Goal: Book appointment/travel/reservation

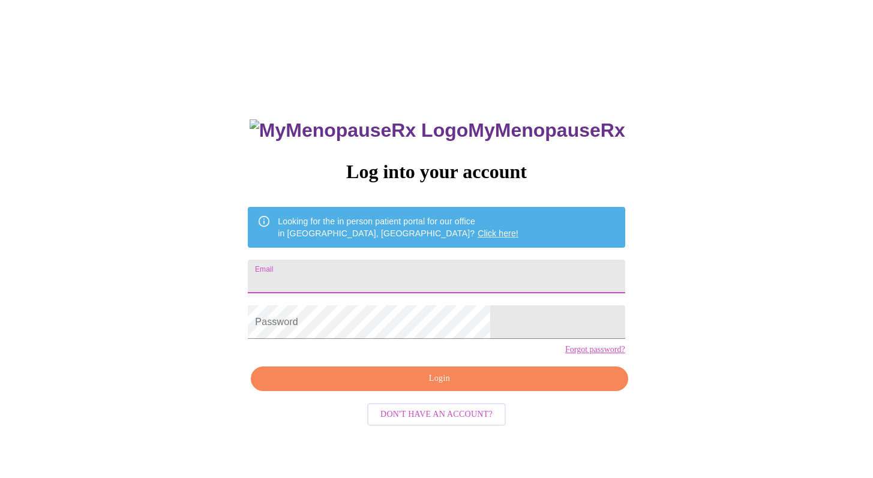
click at [424, 261] on input "Email" at bounding box center [436, 277] width 377 height 34
type input "[EMAIL_ADDRESS][DOMAIN_NAME]"
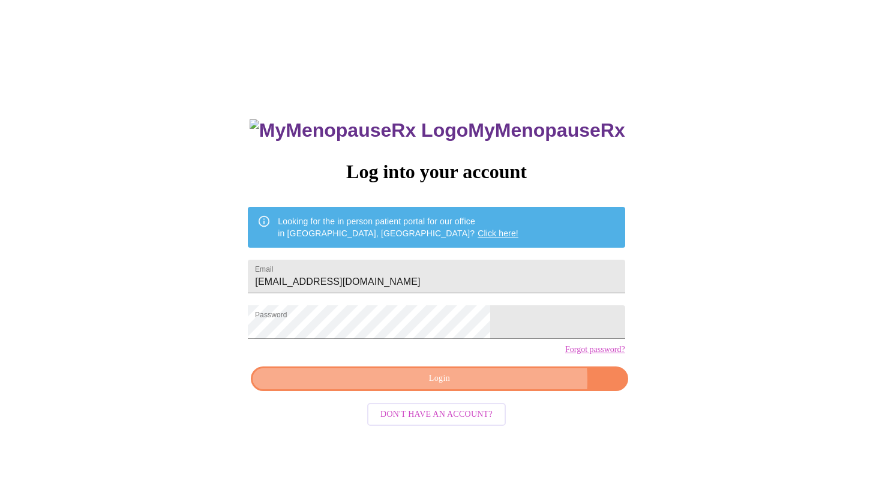
click at [486, 387] on span "Login" at bounding box center [439, 379] width 349 height 15
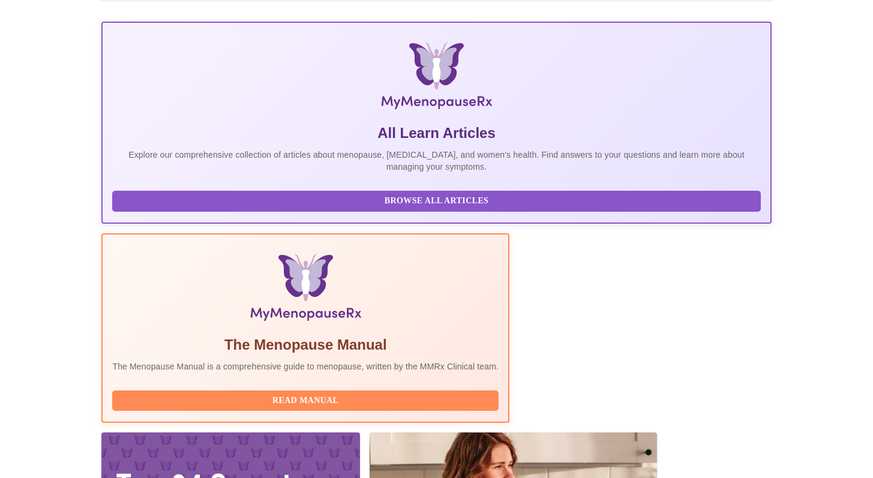
scroll to position [241, 0]
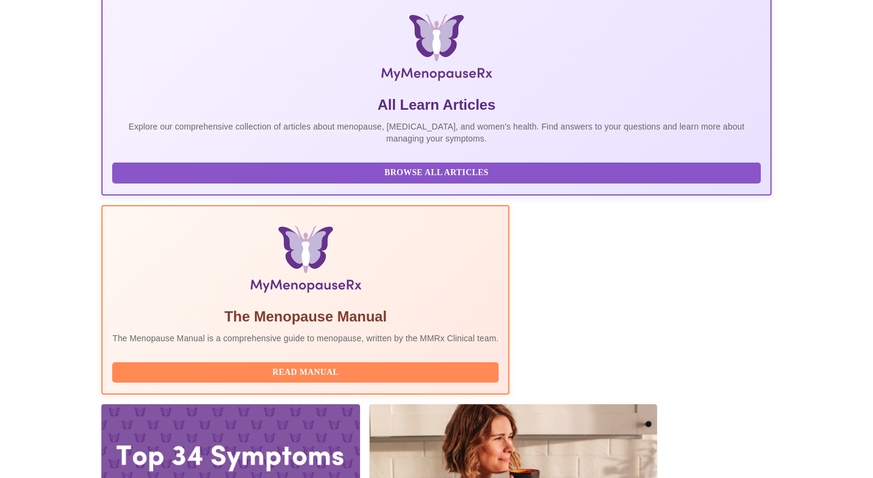
drag, startPoint x: 882, startPoint y: 64, endPoint x: 873, endPoint y: 289, distance: 225.3
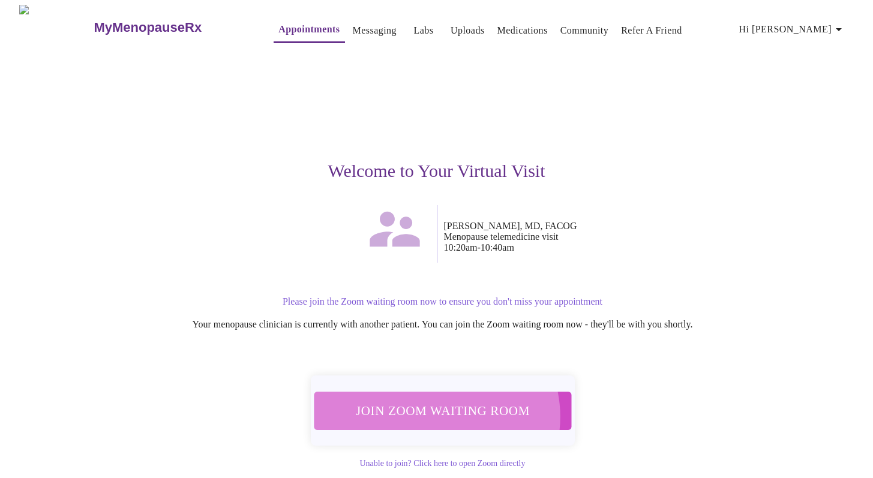
click at [438, 410] on span "Join Zoom Waiting Room" at bounding box center [443, 410] width 237 height 23
click at [463, 410] on span "Join Zoom Waiting Room" at bounding box center [442, 411] width 233 height 23
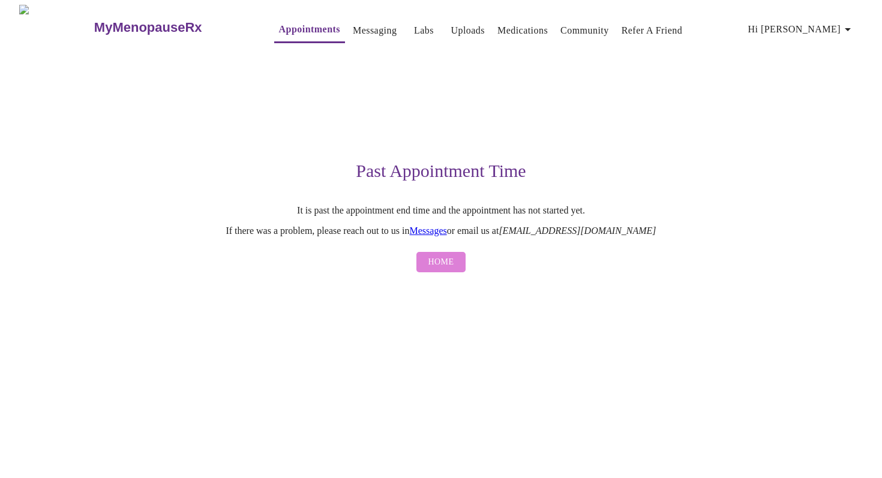
click at [444, 268] on span "Home" at bounding box center [442, 262] width 26 height 15
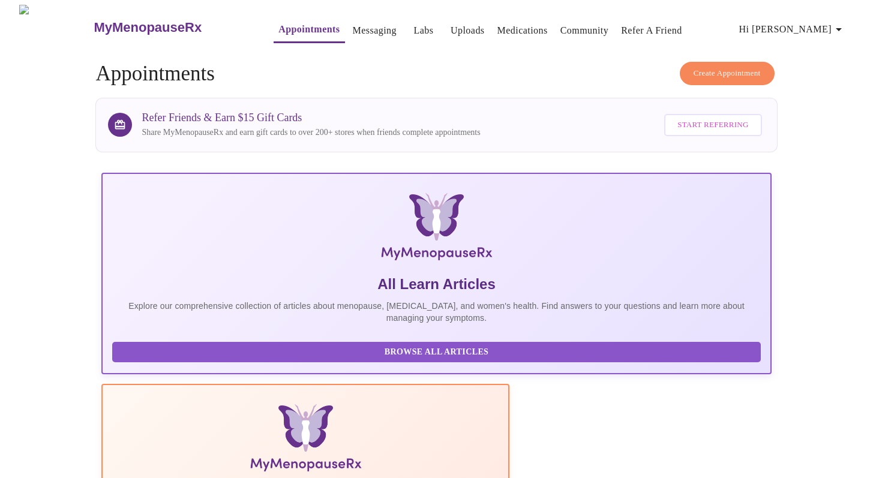
drag, startPoint x: 546, startPoint y: 301, endPoint x: 695, endPoint y: 279, distance: 150.4
drag, startPoint x: 740, startPoint y: 301, endPoint x: 812, endPoint y: 256, distance: 84.4
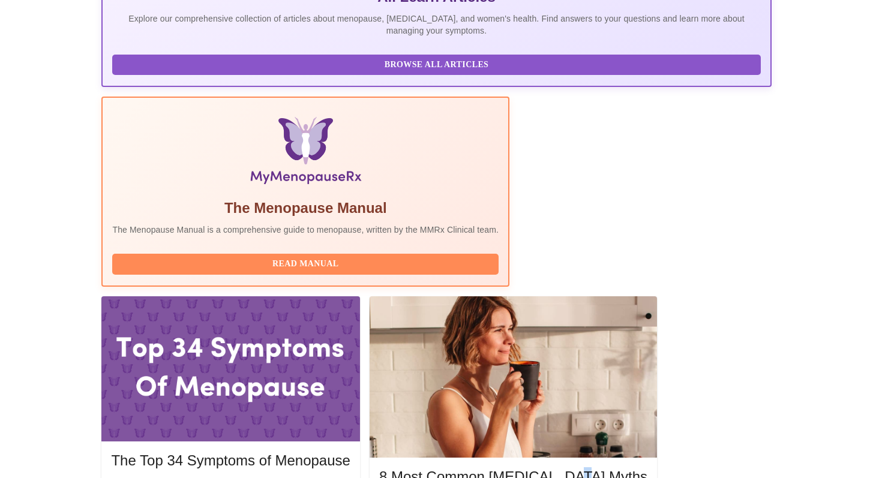
scroll to position [315, 0]
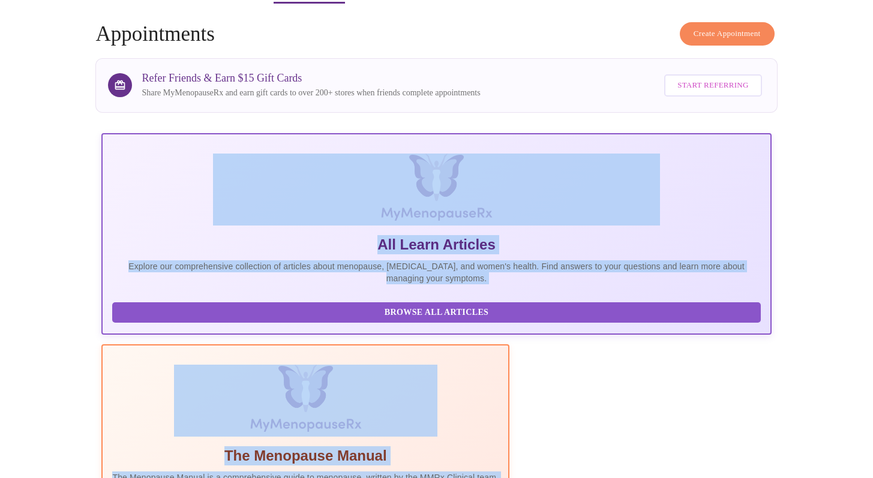
scroll to position [39, 0]
drag, startPoint x: 882, startPoint y: 226, endPoint x: 882, endPoint y: 60, distance: 166.3
click at [717, 28] on span "Create Appointment" at bounding box center [727, 35] width 67 height 14
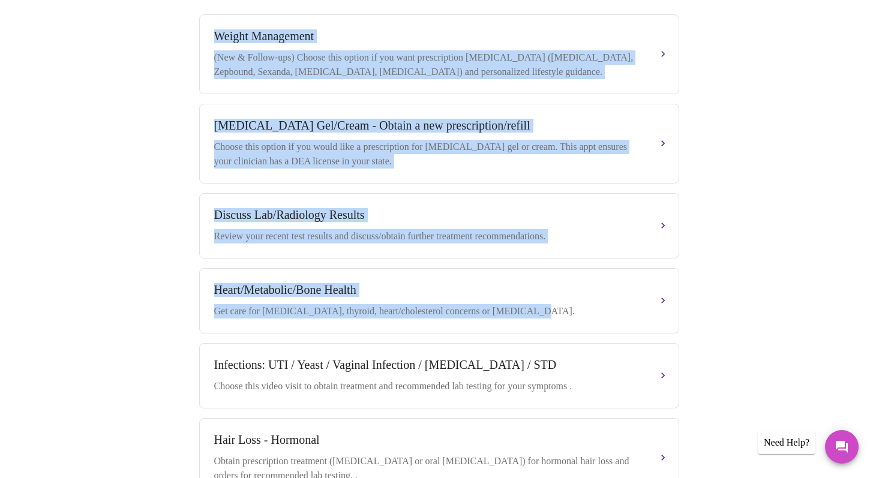
scroll to position [495, 0]
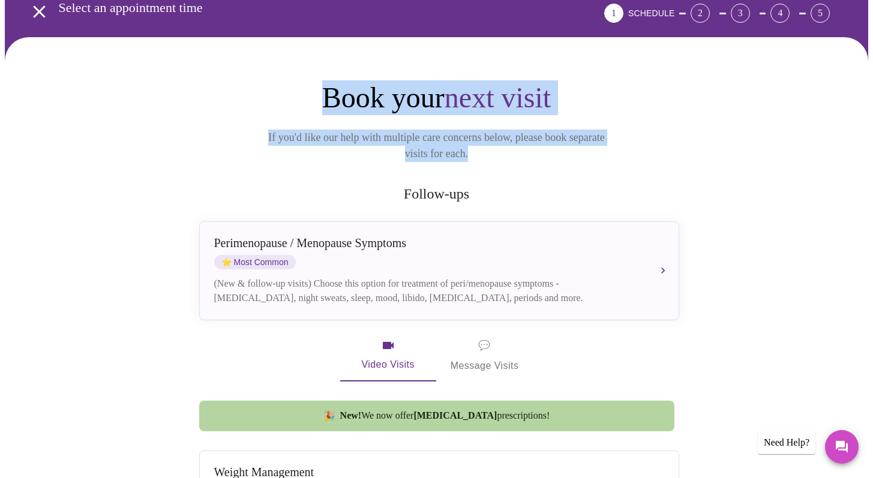
drag, startPoint x: 882, startPoint y: 101, endPoint x: 881, endPoint y: 128, distance: 26.4
click at [873, 128] on html "MyMenopauseRx Appointments Messaging Labs Uploads Medications Community Refer a…" at bounding box center [436, 471] width 873 height 1064
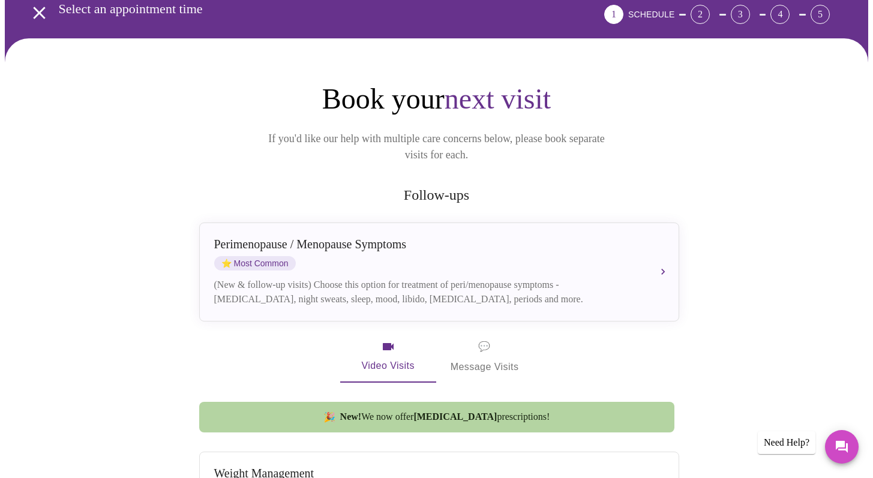
click at [435, 187] on h2 "Follow-ups" at bounding box center [437, 195] width 480 height 16
click at [550, 83] on span "next visit" at bounding box center [498, 99] width 106 height 32
click at [468, 84] on span "next visit" at bounding box center [498, 99] width 106 height 32
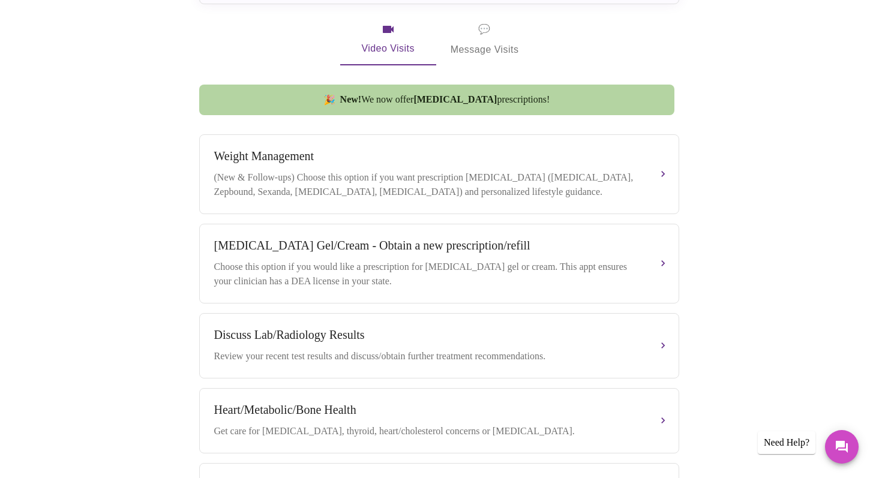
scroll to position [379, 0]
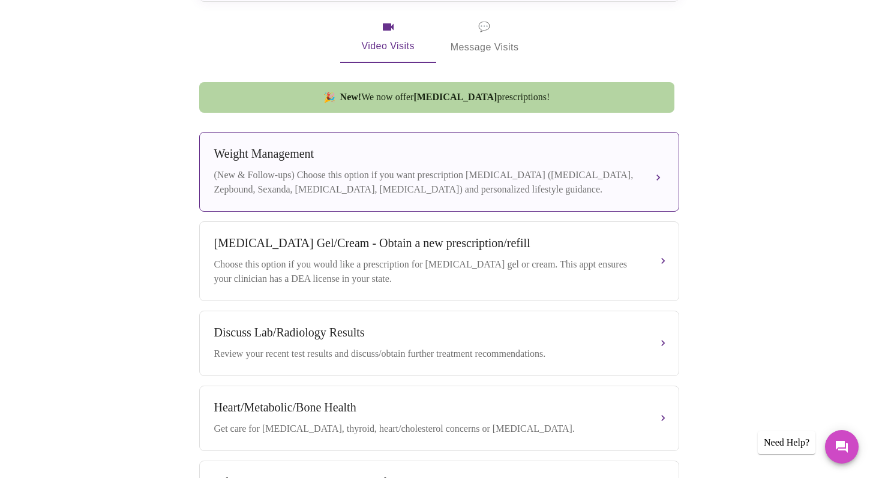
click at [594, 172] on div "(New & Follow-ups) Choose this option if you want prescription weight managemen…" at bounding box center [427, 182] width 426 height 29
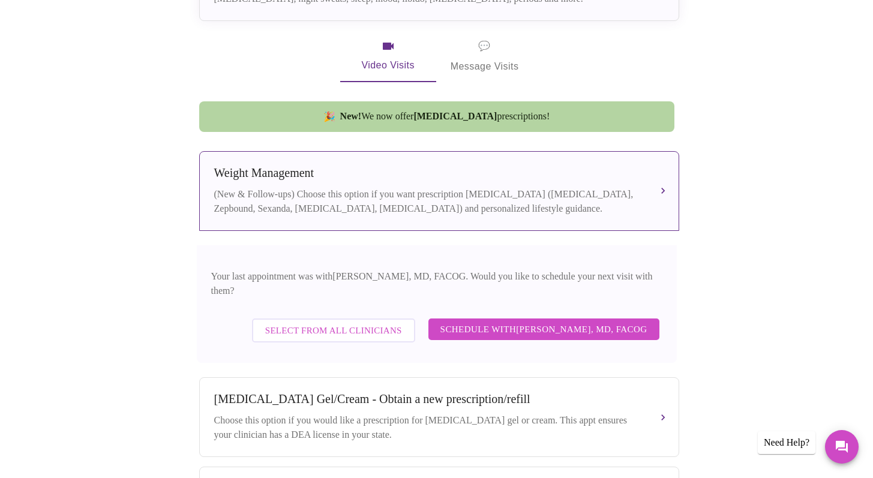
scroll to position [363, 0]
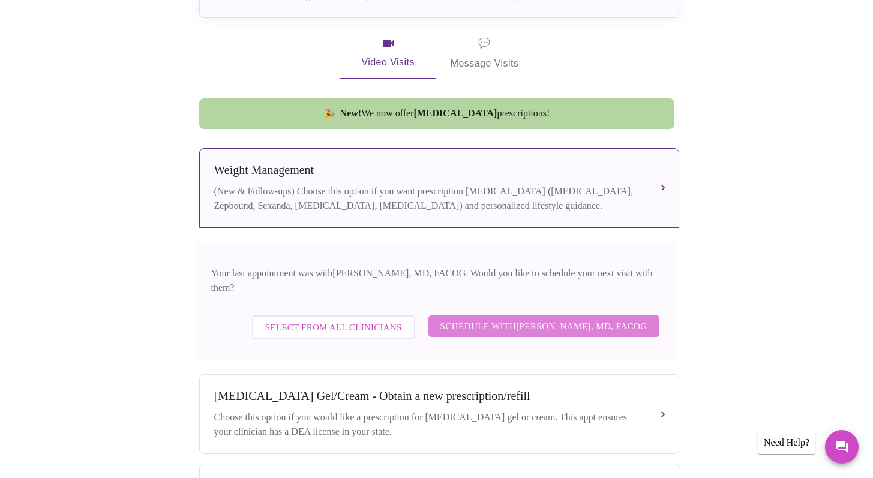
click at [604, 319] on span "Schedule with Dr. Heather Krantz, MD, FACOG" at bounding box center [544, 327] width 207 height 16
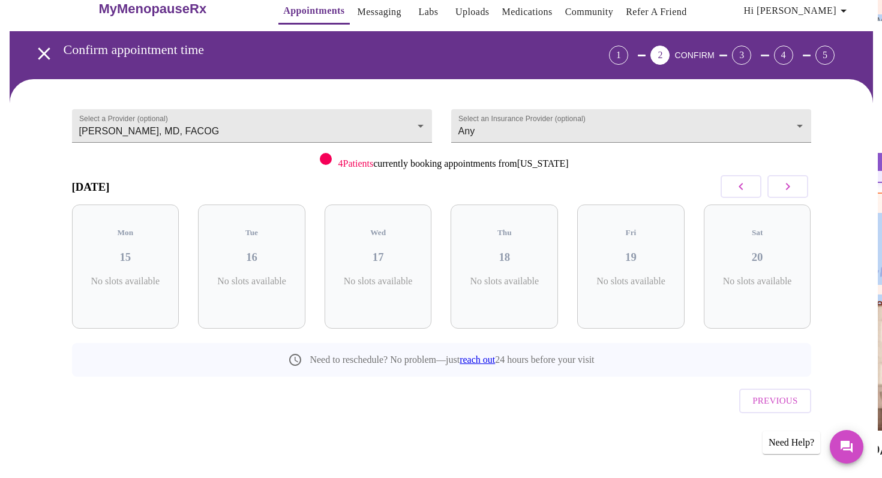
scroll to position [0, 0]
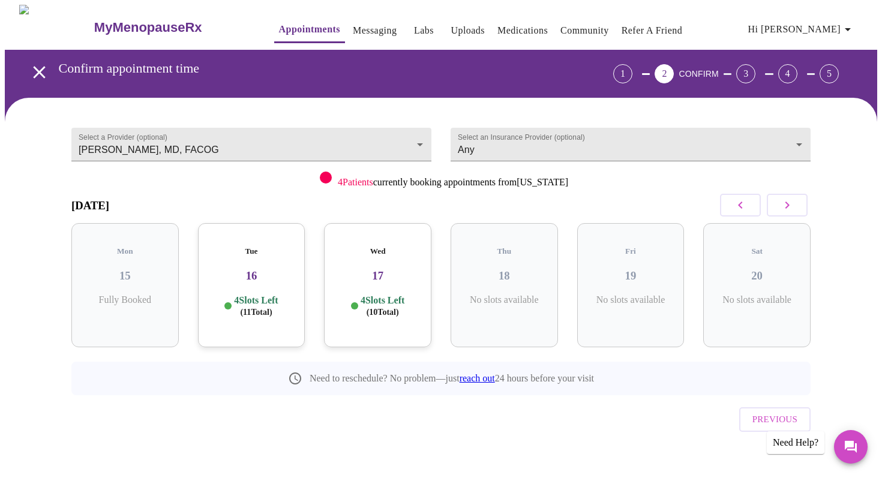
click at [787, 207] on icon "button" at bounding box center [788, 205] width 4 height 7
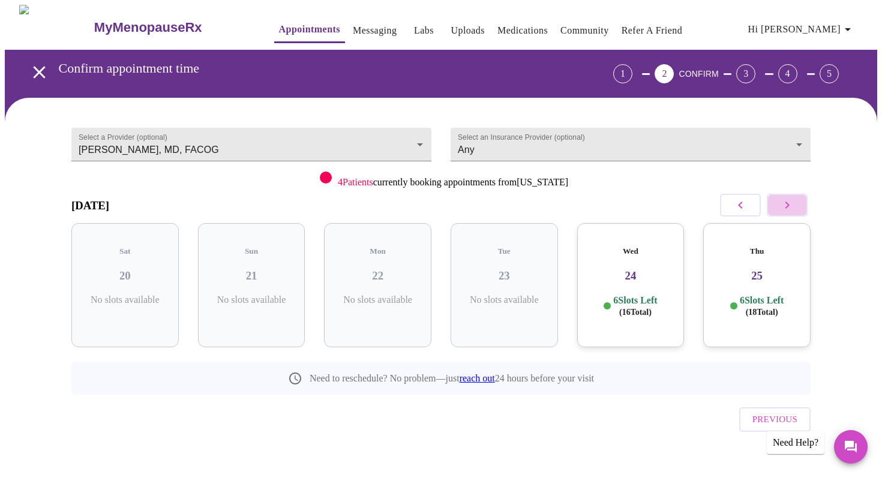
click at [787, 207] on icon "button" at bounding box center [788, 205] width 4 height 7
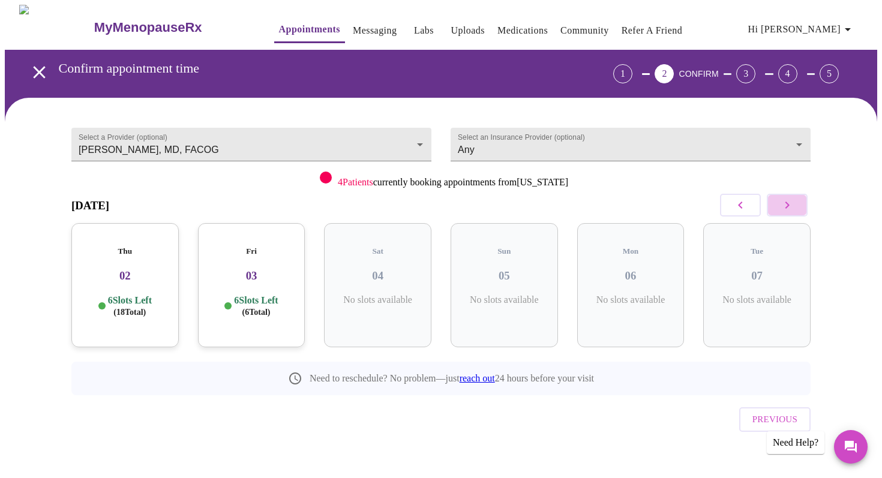
click at [787, 207] on icon "button" at bounding box center [788, 205] width 4 height 7
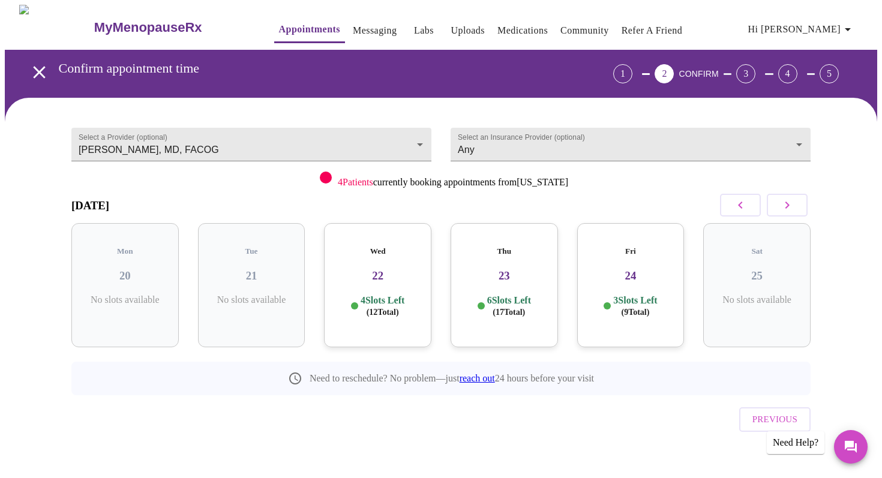
click at [787, 207] on icon "button" at bounding box center [788, 205] width 4 height 7
